Goal: Information Seeking & Learning: Learn about a topic

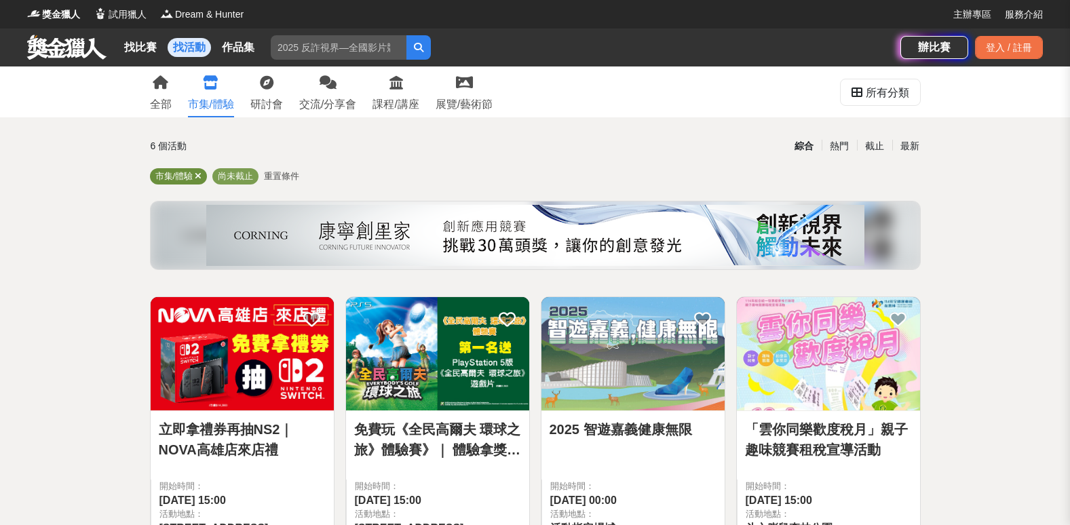
click at [199, 174] on icon at bounding box center [198, 176] width 7 height 9
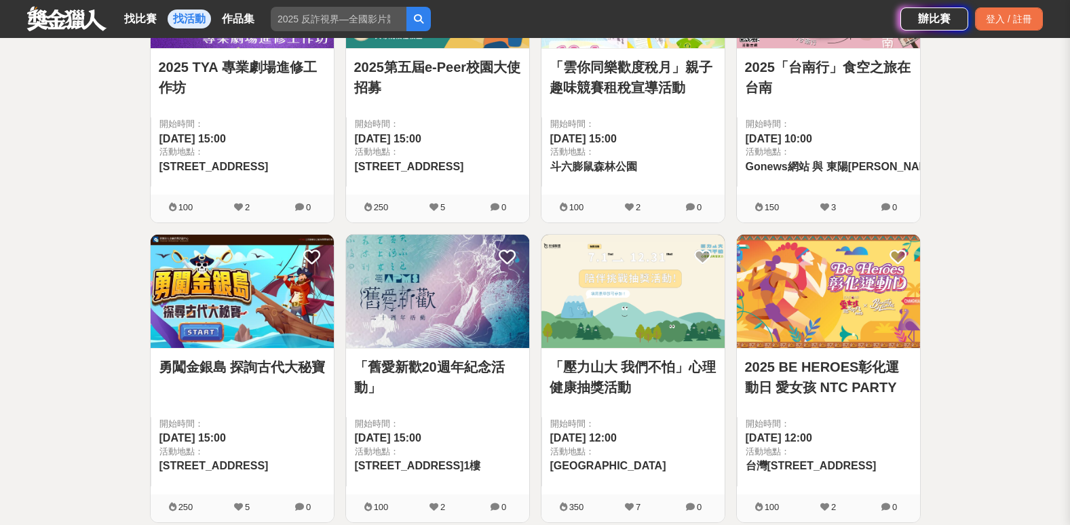
scroll to position [1899, 0]
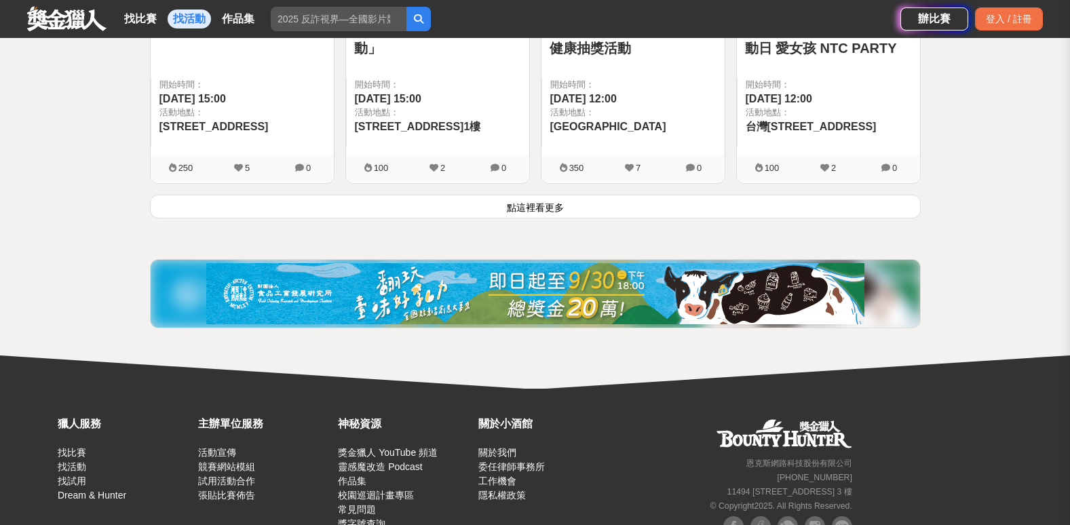
click at [551, 210] on button "點這裡看更多" at bounding box center [535, 207] width 771 height 24
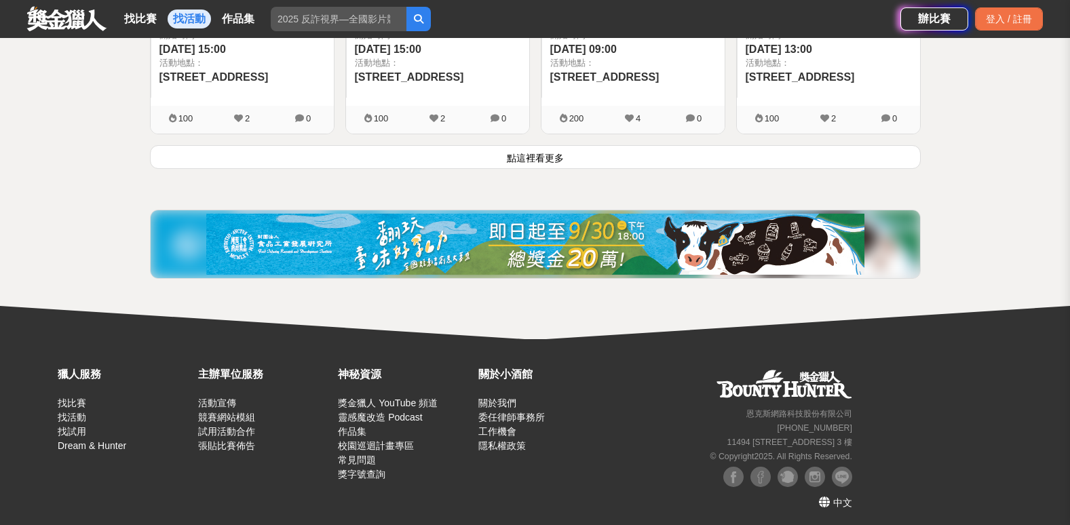
scroll to position [3750, 0]
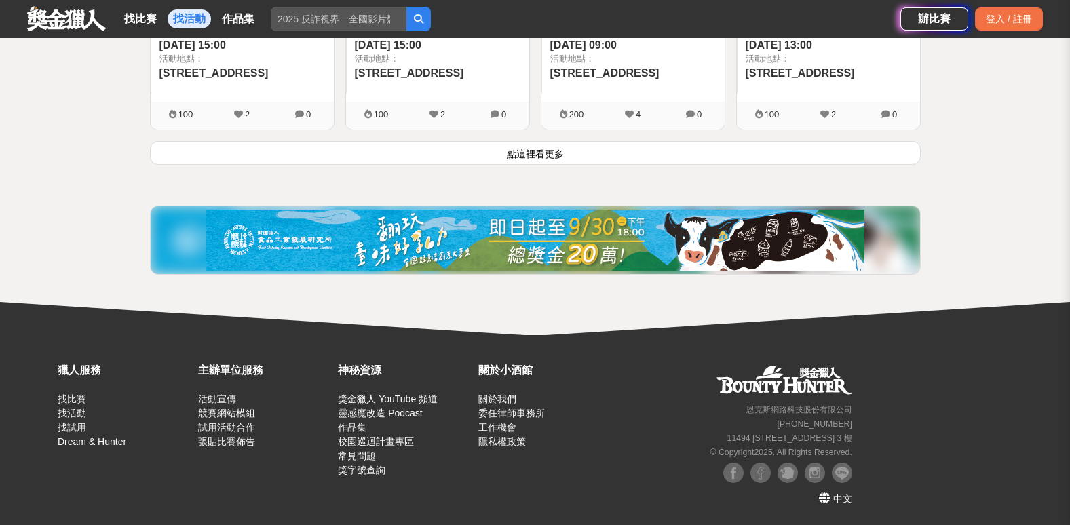
click at [387, 149] on button "點這裡看更多" at bounding box center [535, 153] width 771 height 24
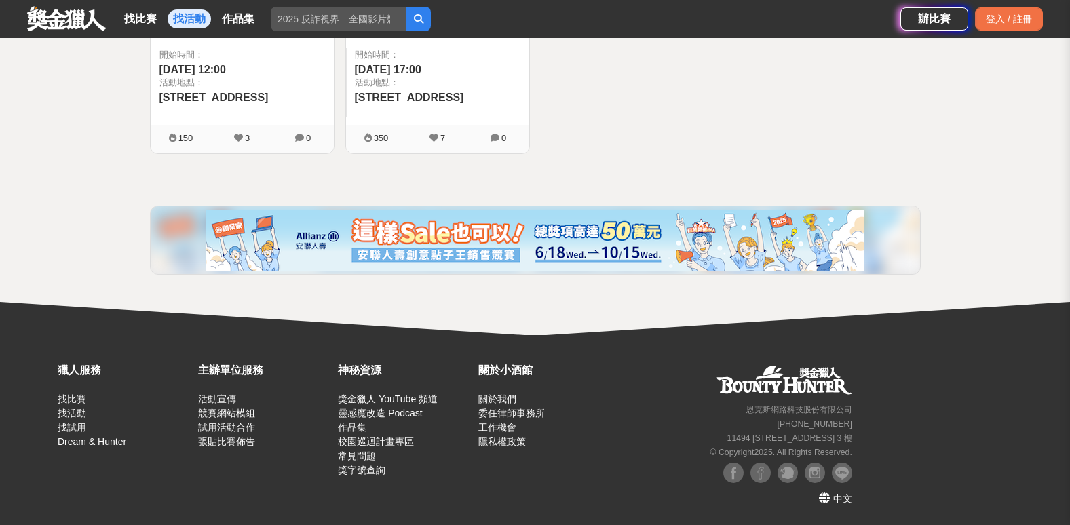
scroll to position [3754, 0]
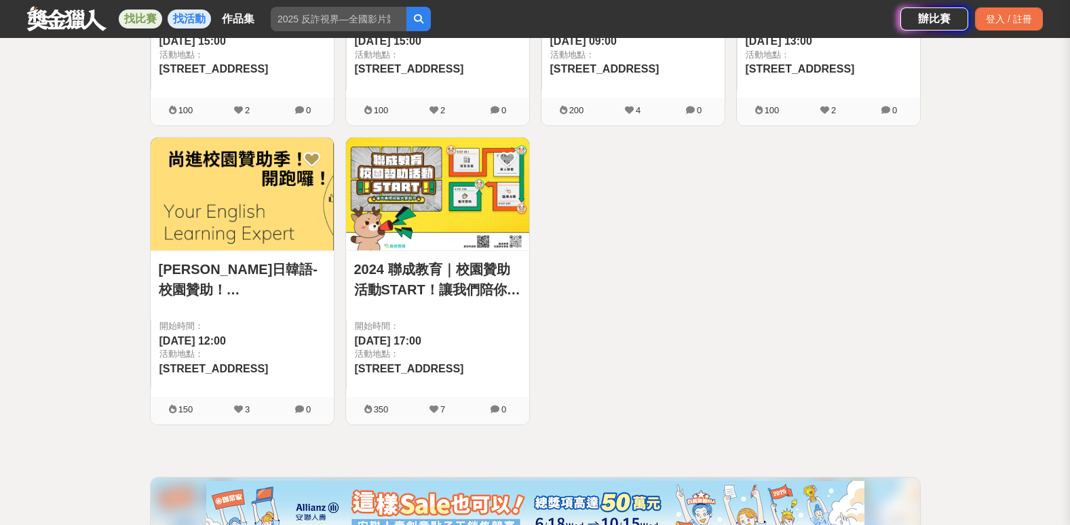
click at [148, 17] on link "找比賽" at bounding box center [140, 18] width 43 height 19
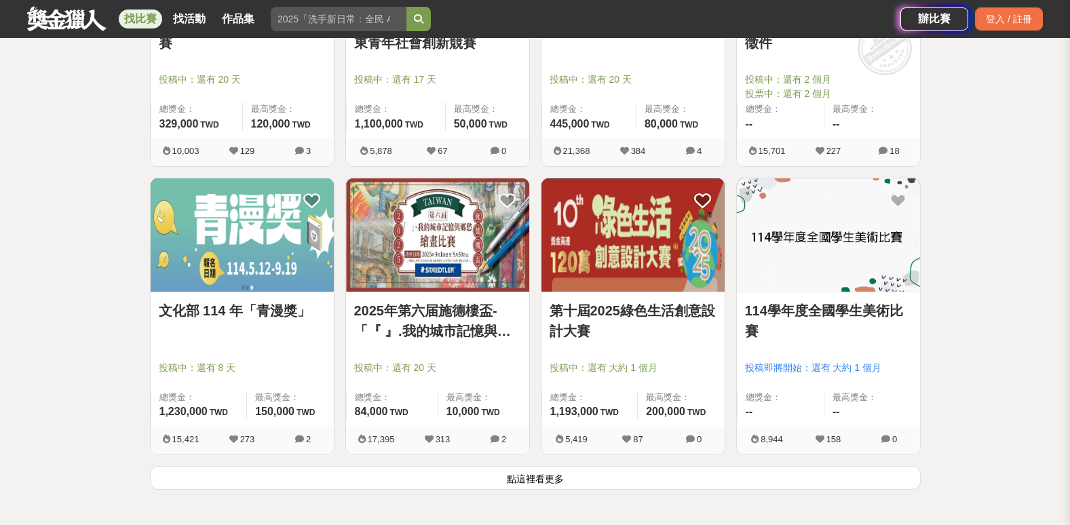
scroll to position [1675, 0]
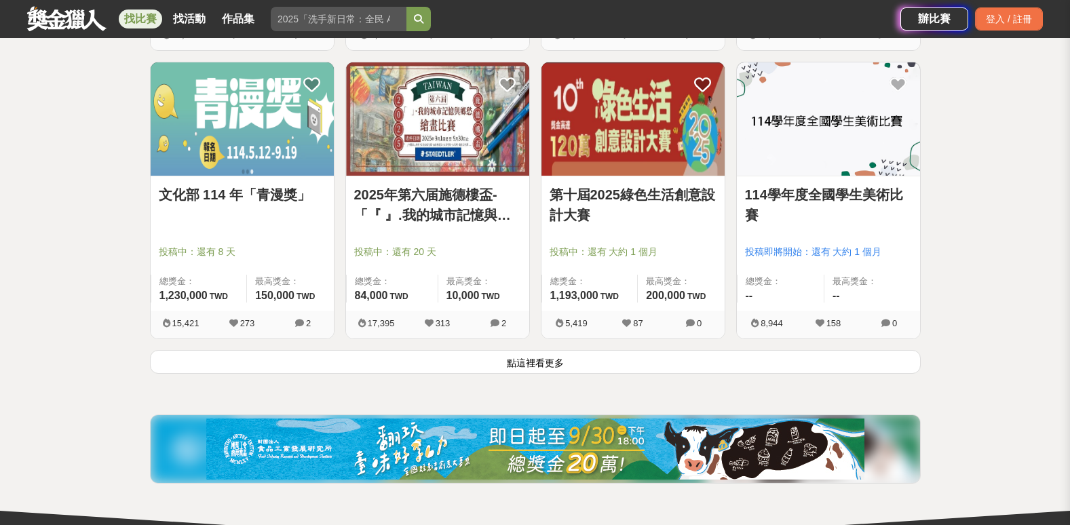
drag, startPoint x: 520, startPoint y: 356, endPoint x: 509, endPoint y: 348, distance: 13.0
click at [519, 357] on button "點這裡看更多" at bounding box center [535, 362] width 771 height 24
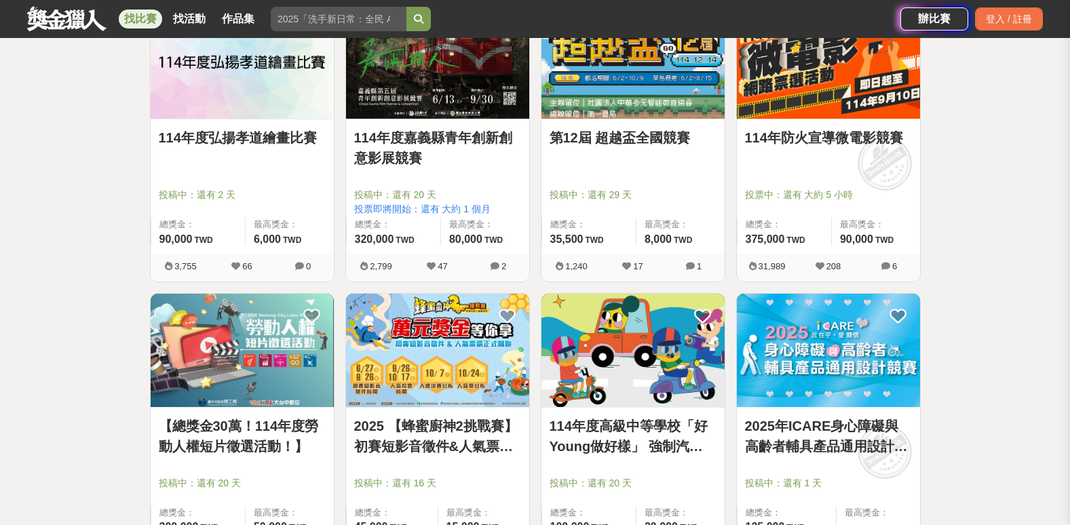
scroll to position [3302, 0]
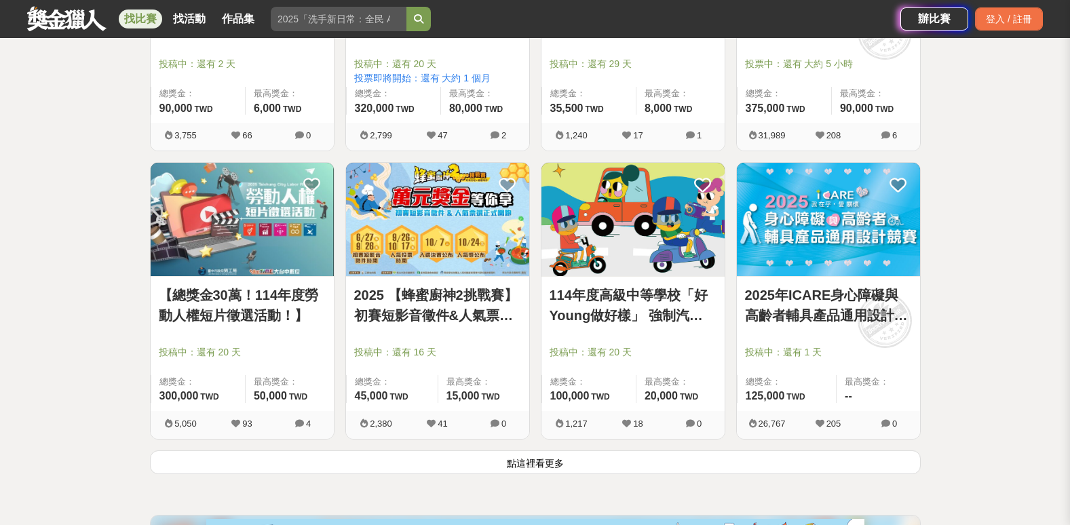
click at [510, 471] on button "點這裡看更多" at bounding box center [535, 462] width 771 height 24
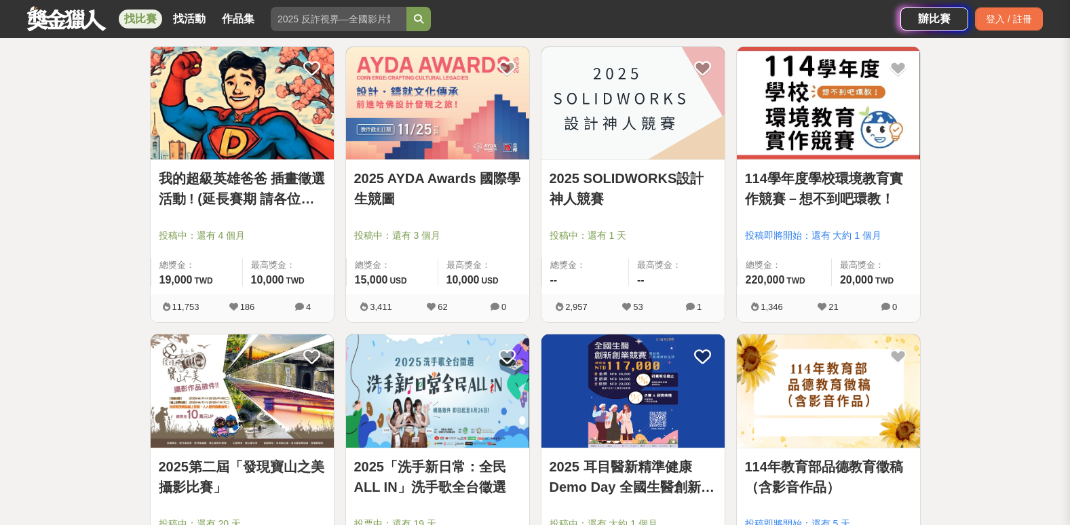
scroll to position [3913, 0]
